Goal: Information Seeking & Learning: Check status

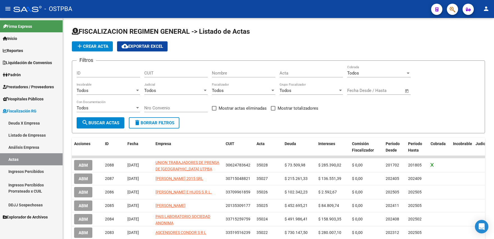
click at [26, 147] on link "Análisis Empresa" at bounding box center [31, 147] width 63 height 12
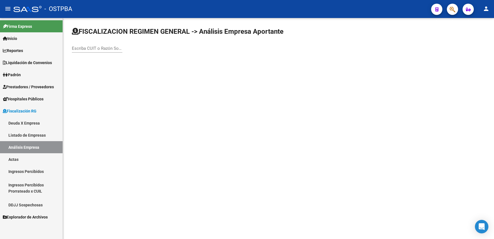
click at [103, 50] on input "Escriba CUIT o Razón Social para buscar" at bounding box center [97, 48] width 51 height 5
click at [28, 76] on link "Padrón" at bounding box center [31, 75] width 63 height 12
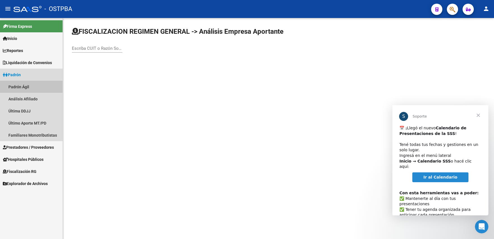
click at [29, 87] on link "Padrón Ágil" at bounding box center [31, 87] width 63 height 12
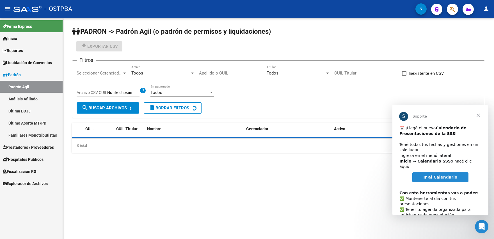
click at [31, 97] on link "Análisis Afiliado" at bounding box center [31, 99] width 63 height 12
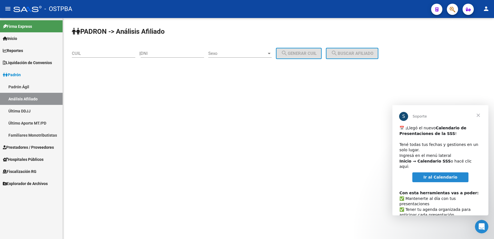
click at [171, 52] on input "DNI" at bounding box center [172, 53] width 63 height 5
click at [122, 53] on input "CUIL" at bounding box center [103, 53] width 63 height 5
paste input "27-24559874-8"
type input "27-24559874-8"
click at [351, 58] on button "search Buscar afiliado" at bounding box center [352, 53] width 53 height 11
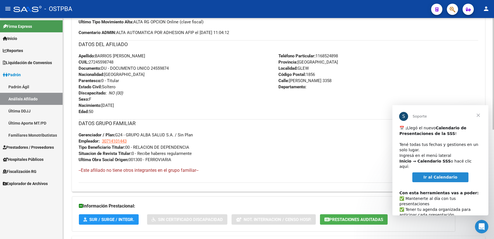
scroll to position [216, 0]
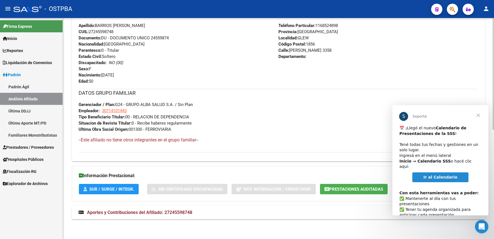
click at [124, 215] on span "Aportes y Contribuciones del Afiliado: 27245598748" at bounding box center [139, 212] width 105 height 5
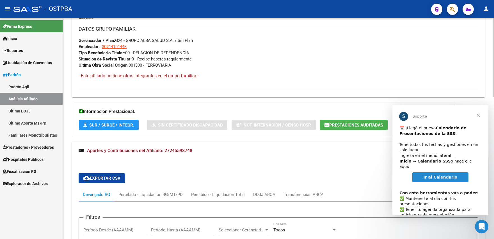
scroll to position [372, 0]
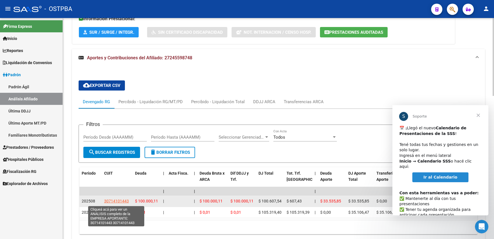
click at [120, 202] on span "30714101443" at bounding box center [116, 201] width 25 height 4
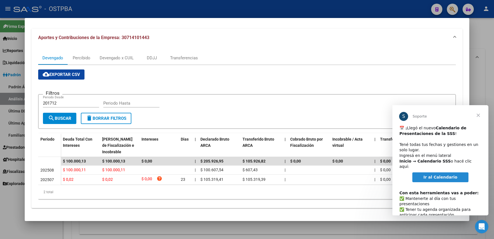
scroll to position [0, 0]
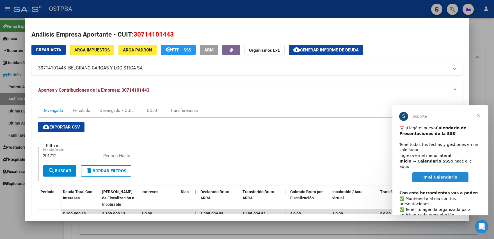
click at [320, 148] on form "Filtros 201712 Periodo Desde Periodo Hasta search Buscar delete Borrar Filtros" at bounding box center [247, 164] width 418 height 35
drag, startPoint x: 132, startPoint y: 33, endPoint x: 176, endPoint y: 34, distance: 43.8
click at [176, 34] on h2 "Análisis Empresa Aportante - CUIT: 30714101443" at bounding box center [246, 35] width 431 height 10
copy span "30714101443"
drag, startPoint x: 70, startPoint y: 68, endPoint x: 146, endPoint y: 69, distance: 76.4
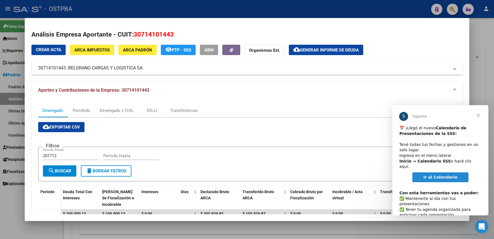
click at [146, 69] on mat-panel-title "30714101443 - BELGRANO CARGAS Y LOGISTICA SA" at bounding box center [243, 68] width 411 height 7
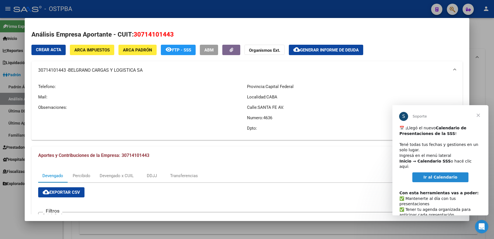
copy span "BELGRANO CARGAS Y LOGISTICA SA"
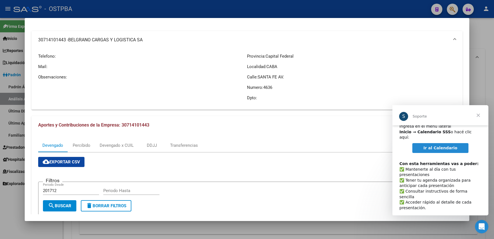
scroll to position [122, 0]
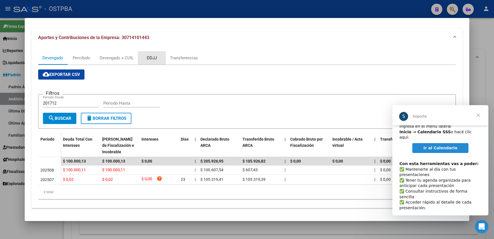
click at [148, 55] on div "DDJJ" at bounding box center [152, 58] width 10 height 6
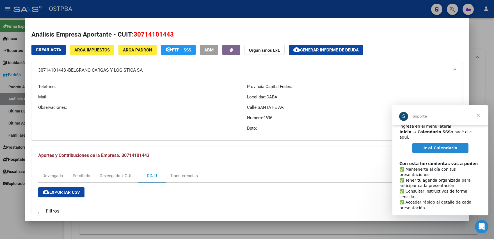
scroll to position [138, 0]
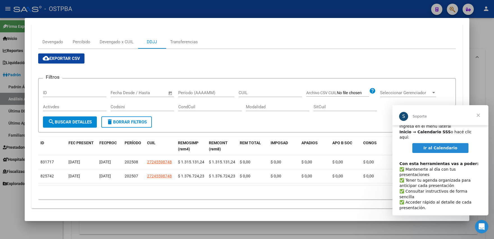
click at [1, 121] on div at bounding box center [247, 119] width 494 height 239
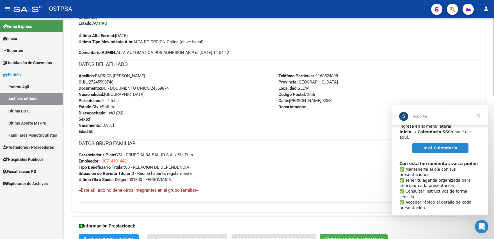
scroll to position [156, 0]
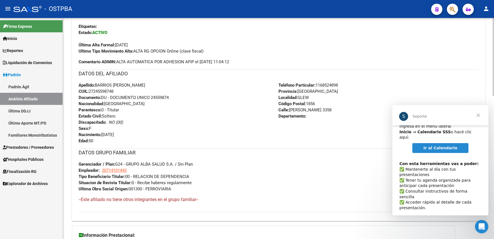
drag, startPoint x: 90, startPoint y: 94, endPoint x: 121, endPoint y: 90, distance: 31.1
click at [121, 90] on div "Apellido: BARRIOS MARIELA DEL VALLE CUIL: 27245598748 Documento: DU - DOCUMENTO…" at bounding box center [179, 113] width 200 height 62
copy span
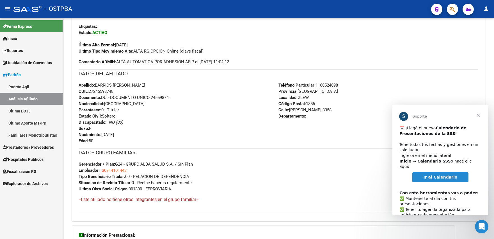
click at [440, 175] on span "Ir al Calendario" at bounding box center [441, 177] width 34 height 4
click at [478, 115] on span "Cerrar" at bounding box center [479, 115] width 20 height 20
click at [479, 115] on div "Enviar Credencial Digital remove_red_eye Movimientos Sin Certificado Discapacid…" at bounding box center [278, 112] width 413 height 210
click at [309, 97] on div "Enviar Credencial Digital remove_red_eye Movimientos Sin Certificado Discapacid…" at bounding box center [279, 109] width 400 height 205
click at [478, 115] on div "Teléfono Particular: 1168524898 Provincia: Buenos Aires Localidad: GLEW Código …" at bounding box center [379, 113] width 200 height 62
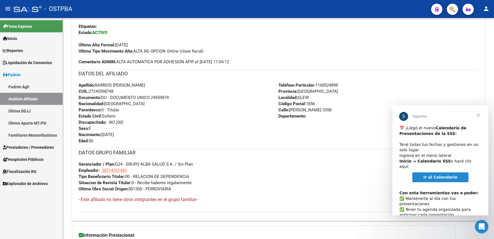
click at [478, 115] on div "Teléfono Particular: 1168524898 Provincia: Buenos Aires Localidad: GLEW Código …" at bounding box center [379, 113] width 200 height 62
click at [488, 190] on div "PADRON -> Análisis Afiliado Cambiar Afiliado 27-24559874-8 CUIL DATOS PADRÓN ÁG…" at bounding box center [278, 173] width 431 height 622
click at [414, 192] on div "DATOS GRUPO FAMILIAR Gerenciador / Plan: G24 - GRUPO ALBA SALUD S.A. / Sin Plan…" at bounding box center [279, 170] width 400 height 44
click at [426, 144] on div "Teléfono Particular: 1168524898 Provincia: Buenos Aires Localidad: GLEW Código …" at bounding box center [379, 113] width 200 height 62
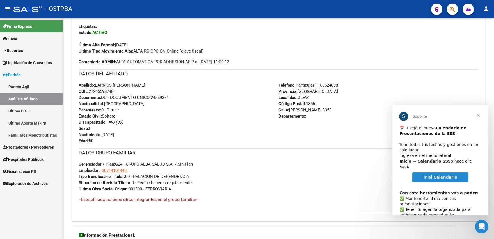
click at [380, 54] on div "Ultimo Tipo Movimiento Alta: ALTA RG OPCION Online (clave fiscal)" at bounding box center [279, 51] width 400 height 6
click at [479, 116] on div "Enviar Credencial Digital remove_red_eye Movimientos Sin Certificado Discapacid…" at bounding box center [278, 112] width 413 height 210
click at [248, 65] on div "Enviar Credencial Digital remove_red_eye Movimientos Sin Certificado Discapacid…" at bounding box center [279, 36] width 400 height 58
click at [185, 78] on h3 "DATOS DEL AFILIADO" at bounding box center [279, 74] width 400 height 8
click at [154, 96] on div "Enviar Credencial Digital remove_red_eye Movimientos Sin Certificado Discapacid…" at bounding box center [279, 109] width 400 height 205
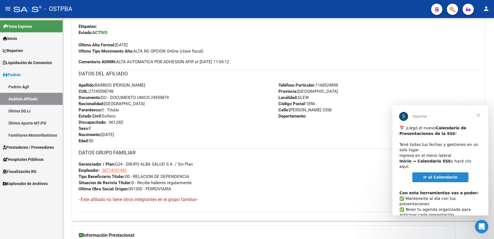
click at [153, 65] on span "Comentario ADMIN: ALTA AUTOMATICA POR ADHESION AFIP el 2025-07-21 11:04:12" at bounding box center [154, 62] width 151 height 6
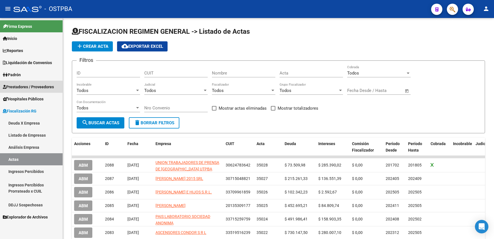
click at [22, 88] on span "Prestadores / Proveedores" at bounding box center [28, 87] width 51 height 6
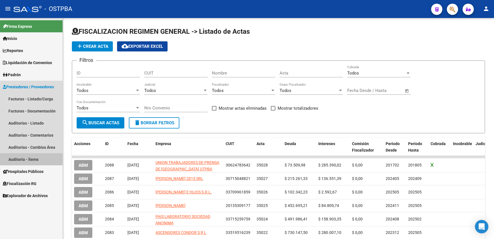
click at [25, 158] on link "Auditoría - Ítems" at bounding box center [31, 159] width 63 height 12
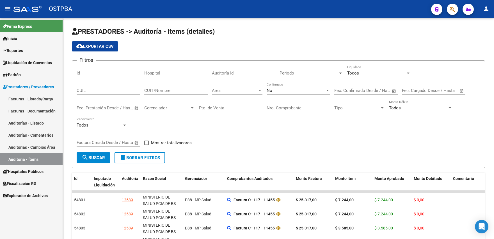
click at [33, 122] on link "Auditorías - Listado" at bounding box center [31, 123] width 63 height 12
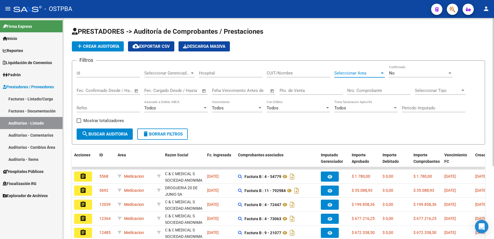
click at [379, 74] on span "Seleccionar Area" at bounding box center [358, 73] width 46 height 5
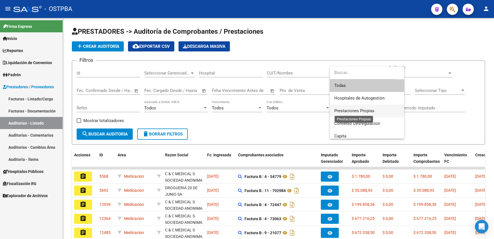
click at [352, 110] on span "Prestaciones Propias" at bounding box center [355, 110] width 40 height 5
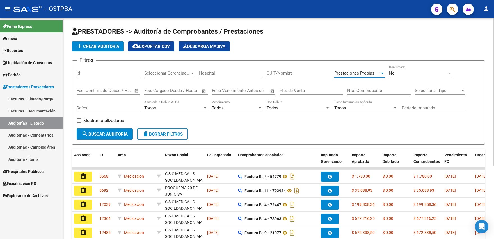
click at [96, 131] on button "search Buscar Auditoria" at bounding box center [105, 133] width 56 height 11
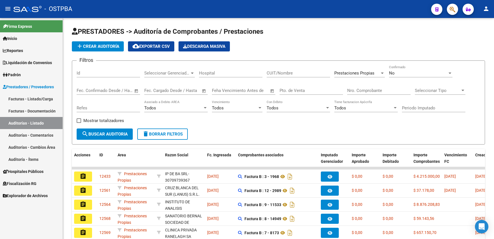
click at [15, 74] on span "Padrón" at bounding box center [12, 75] width 18 height 6
